Goal: Information Seeking & Learning: Understand process/instructions

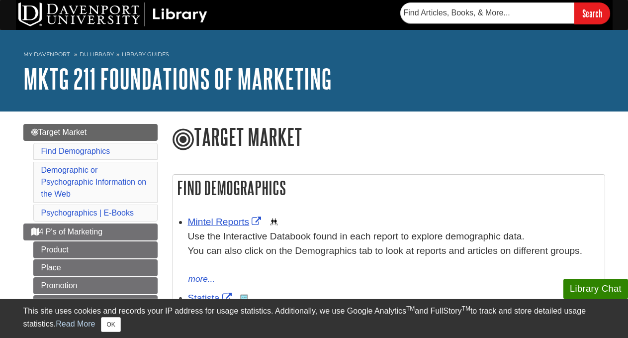
scroll to position [99, 0]
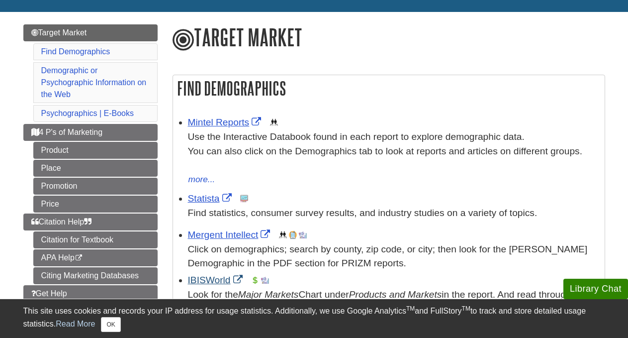
click at [205, 277] on link "IBISWorld" at bounding box center [216, 280] width 57 height 10
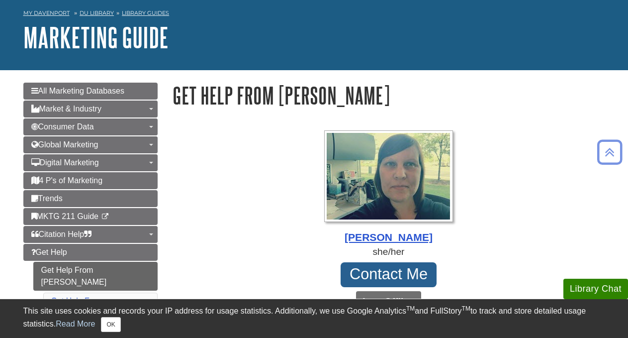
scroll to position [41, 0]
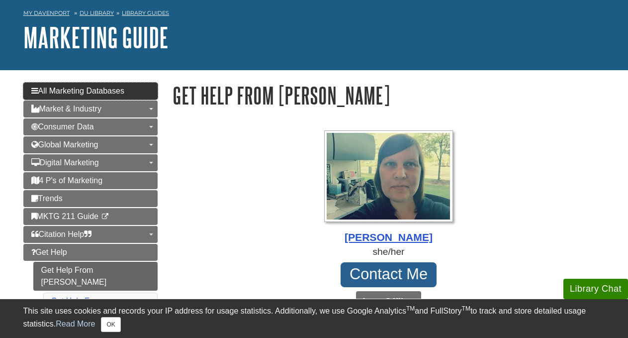
click at [124, 91] on span "All Marketing Databases" at bounding box center [77, 91] width 93 height 8
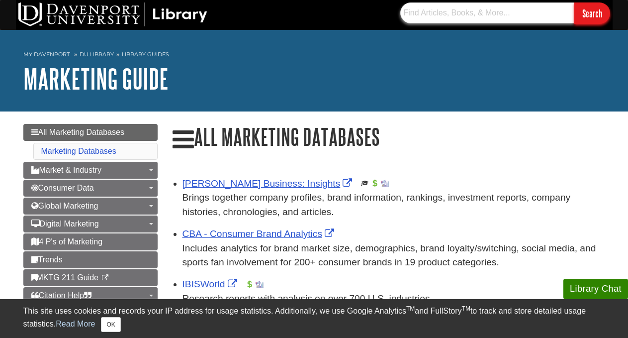
click at [441, 15] on input "text" at bounding box center [487, 12] width 174 height 21
type input "apa"
click at [592, 13] on input "Search" at bounding box center [593, 12] width 36 height 21
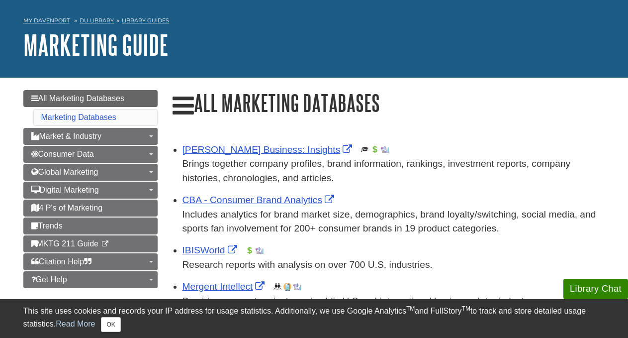
scroll to position [34, 0]
click at [135, 17] on link "Library Guides" at bounding box center [145, 20] width 47 height 7
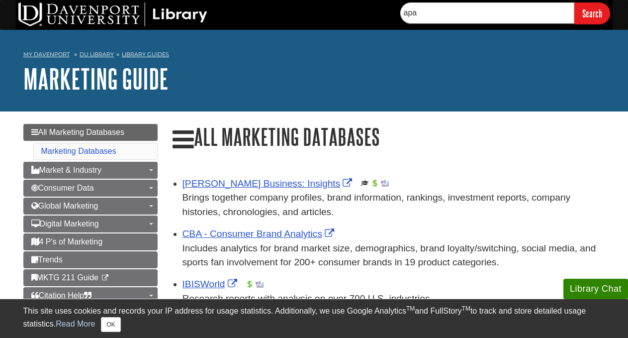
scroll to position [0, 0]
click at [129, 134] on link "All Marketing Databases" at bounding box center [90, 132] width 134 height 17
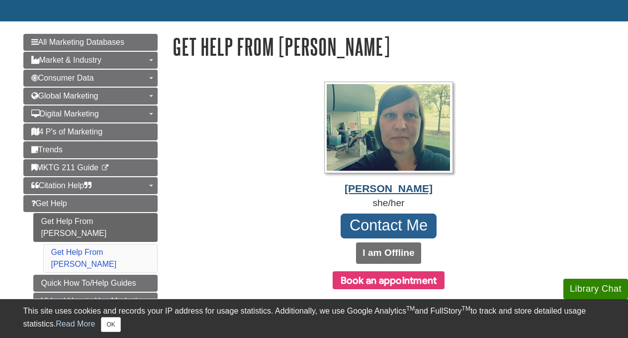
scroll to position [93, 0]
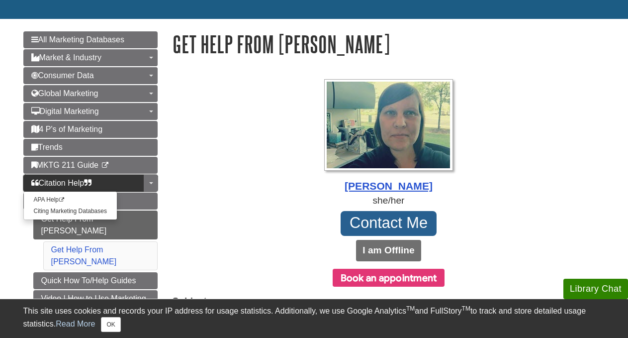
click at [105, 184] on link "Citation Help" at bounding box center [90, 183] width 134 height 17
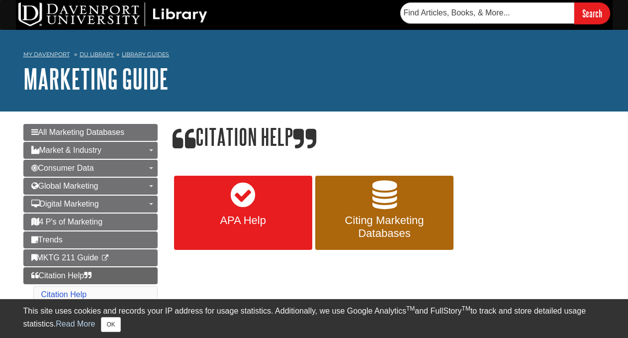
click at [233, 208] on icon at bounding box center [243, 195] width 24 height 29
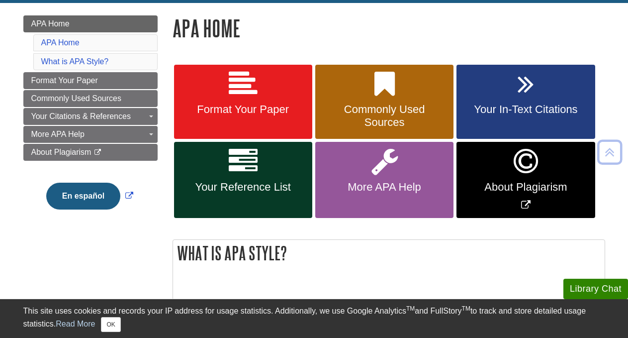
scroll to position [131, 0]
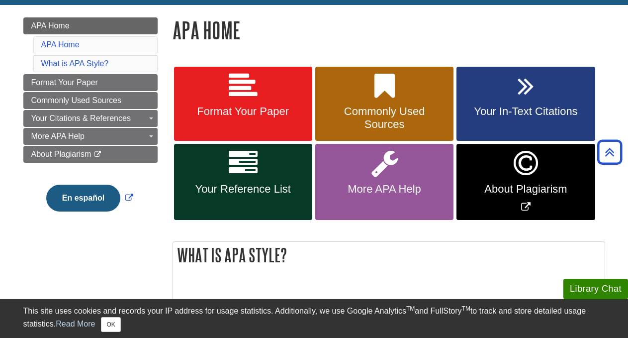
click at [254, 121] on link "Format Your Paper" at bounding box center [243, 104] width 138 height 75
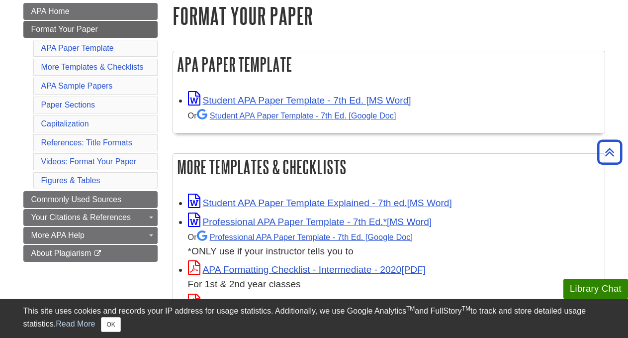
scroll to position [146, 0]
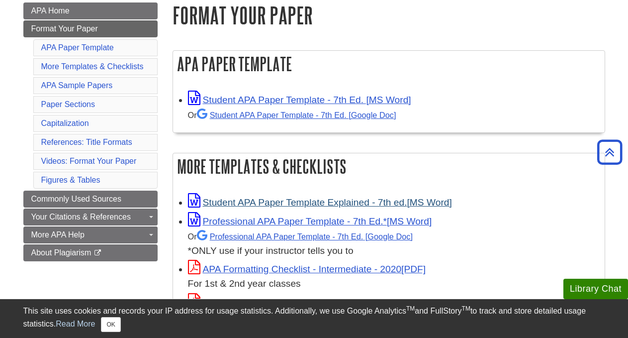
click at [261, 201] on link "Student APA Paper Template Explained - 7th ed." at bounding box center [320, 202] width 264 height 10
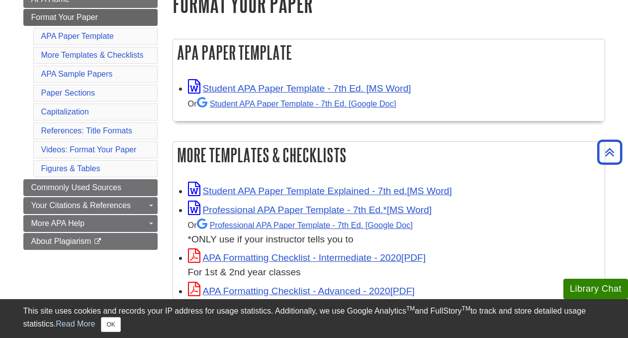
scroll to position [146, 0]
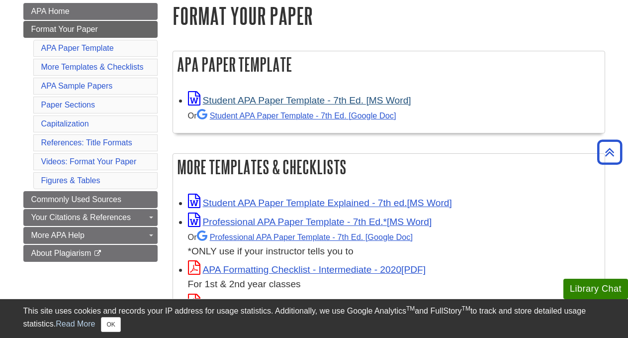
click at [327, 99] on link "Student APA Paper Template - 7th Ed. [MS Word]" at bounding box center [299, 100] width 223 height 10
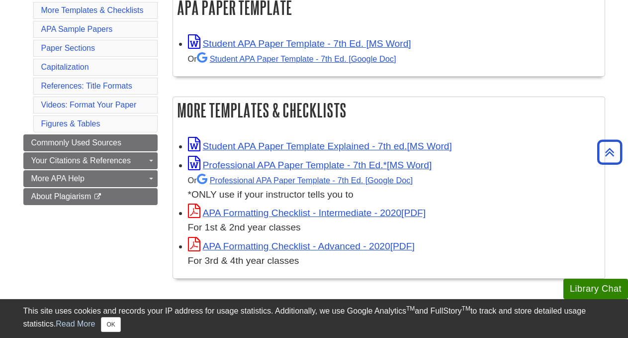
scroll to position [217, 0]
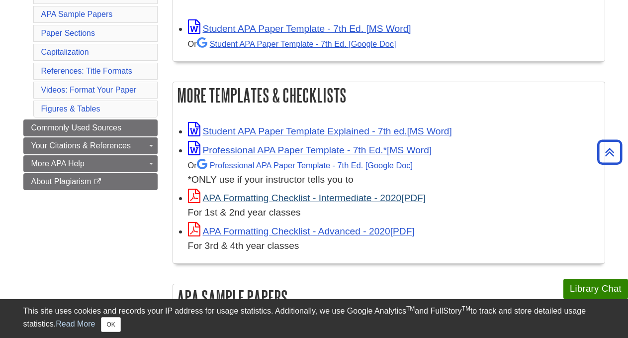
click at [301, 197] on link "APA Formatting Checklist - Intermediate - 2020" at bounding box center [307, 198] width 238 height 10
